Goal: Navigation & Orientation: Find specific page/section

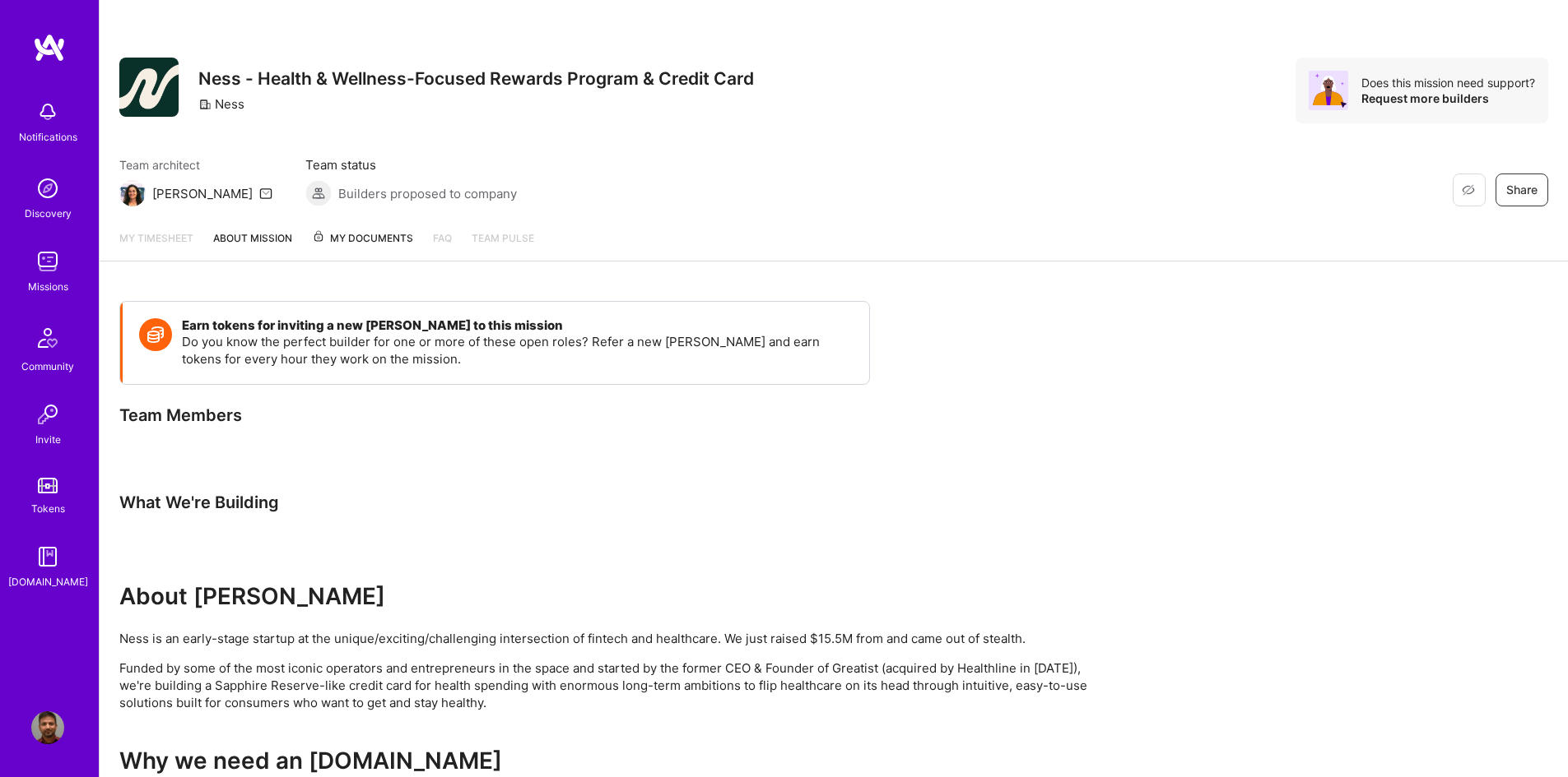
click at [55, 184] on img at bounding box center [47, 188] width 33 height 33
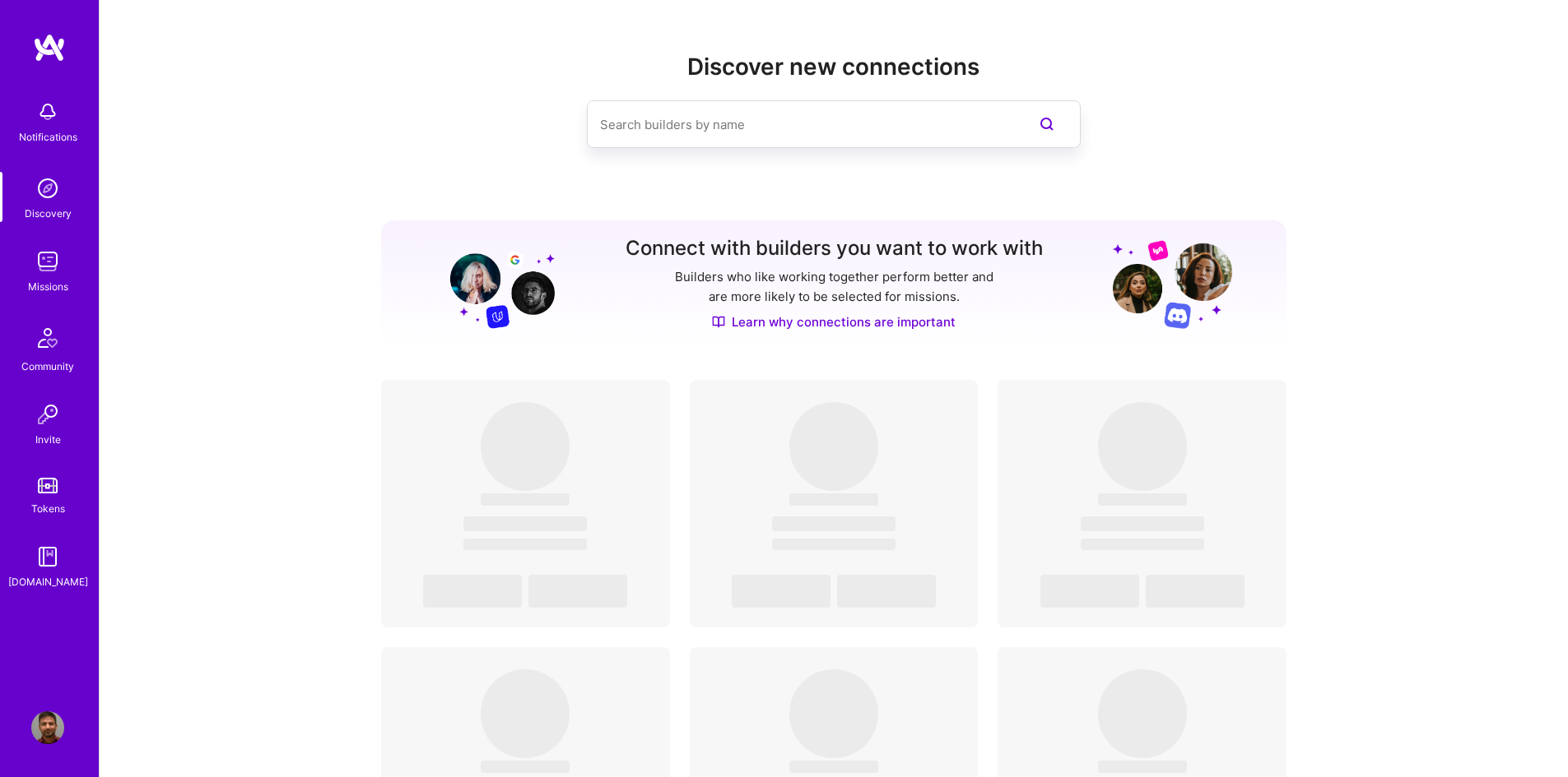
click at [56, 269] on img at bounding box center [47, 261] width 33 height 33
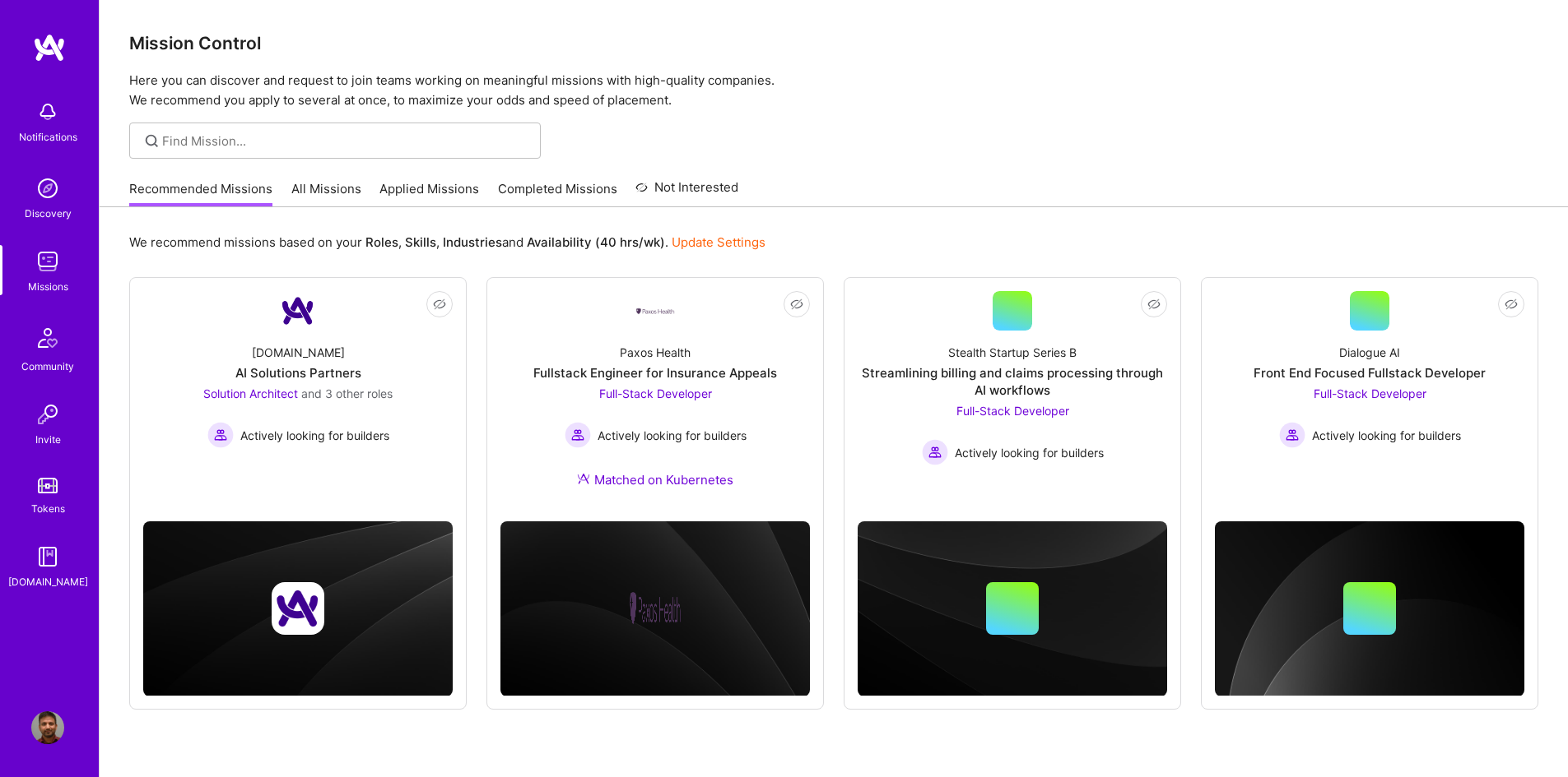
click at [403, 193] on link "Applied Missions" at bounding box center [429, 193] width 100 height 27
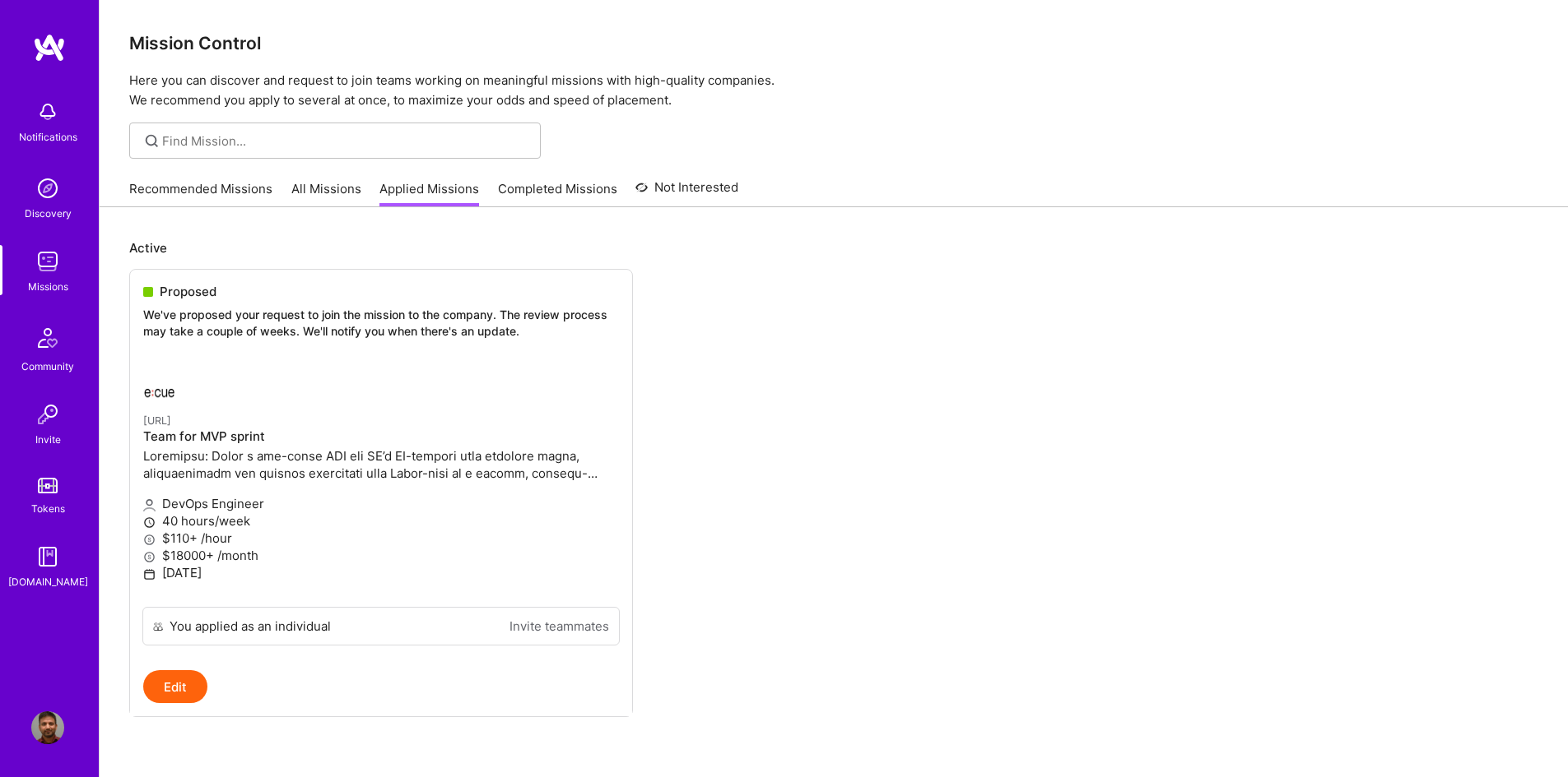
scroll to position [412, 0]
